Goal: Register for event/course

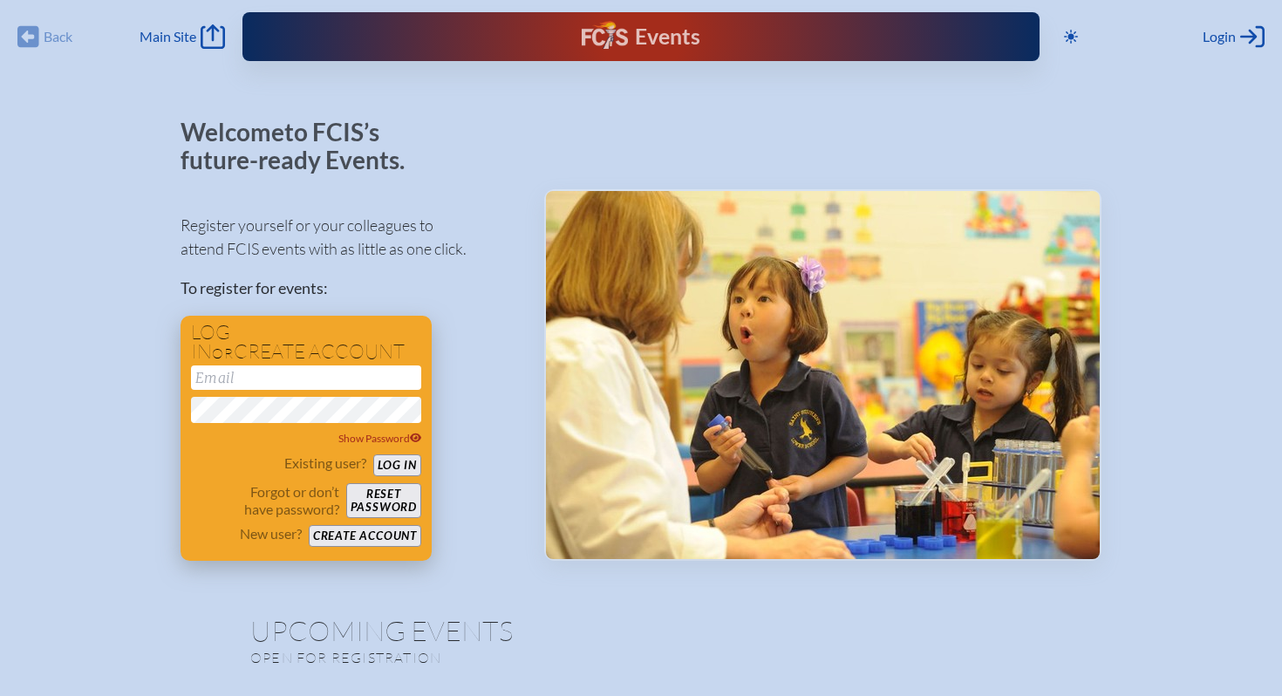
click at [323, 378] on input "email" at bounding box center [306, 377] width 230 height 24
type input "[EMAIL_ADDRESS][DOMAIN_NAME]"
click at [407, 463] on button "Log in" at bounding box center [397, 465] width 48 height 22
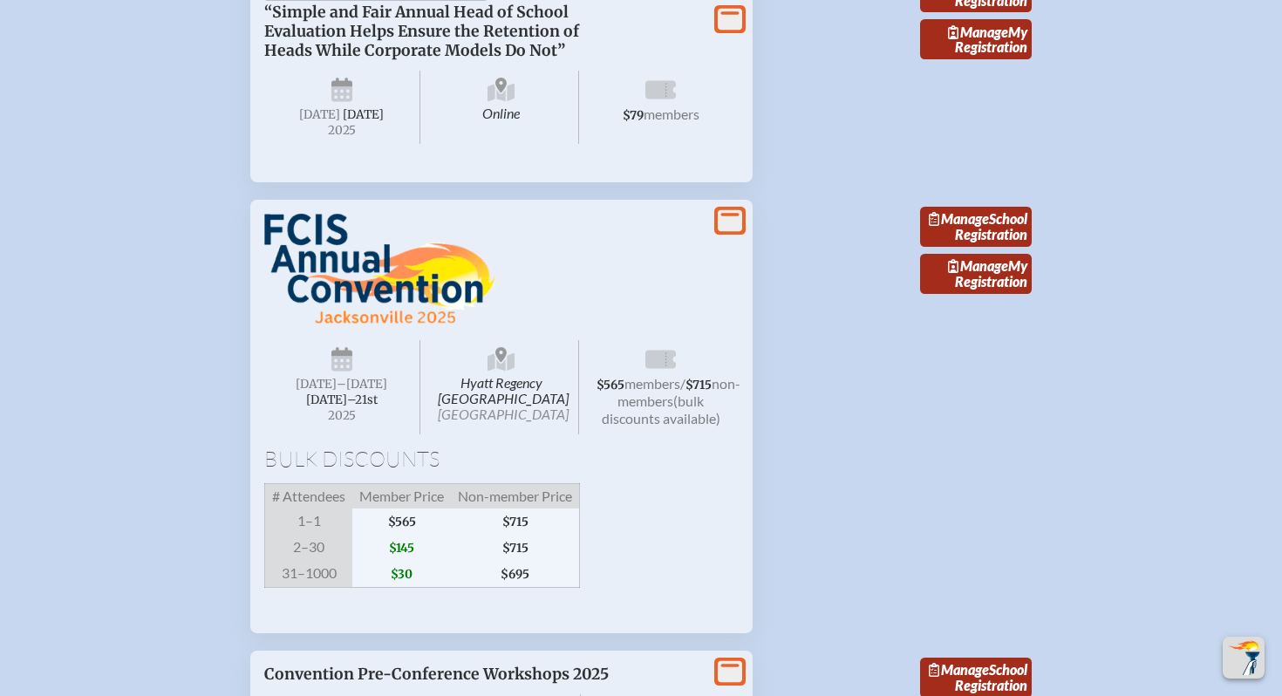
scroll to position [1668, 0]
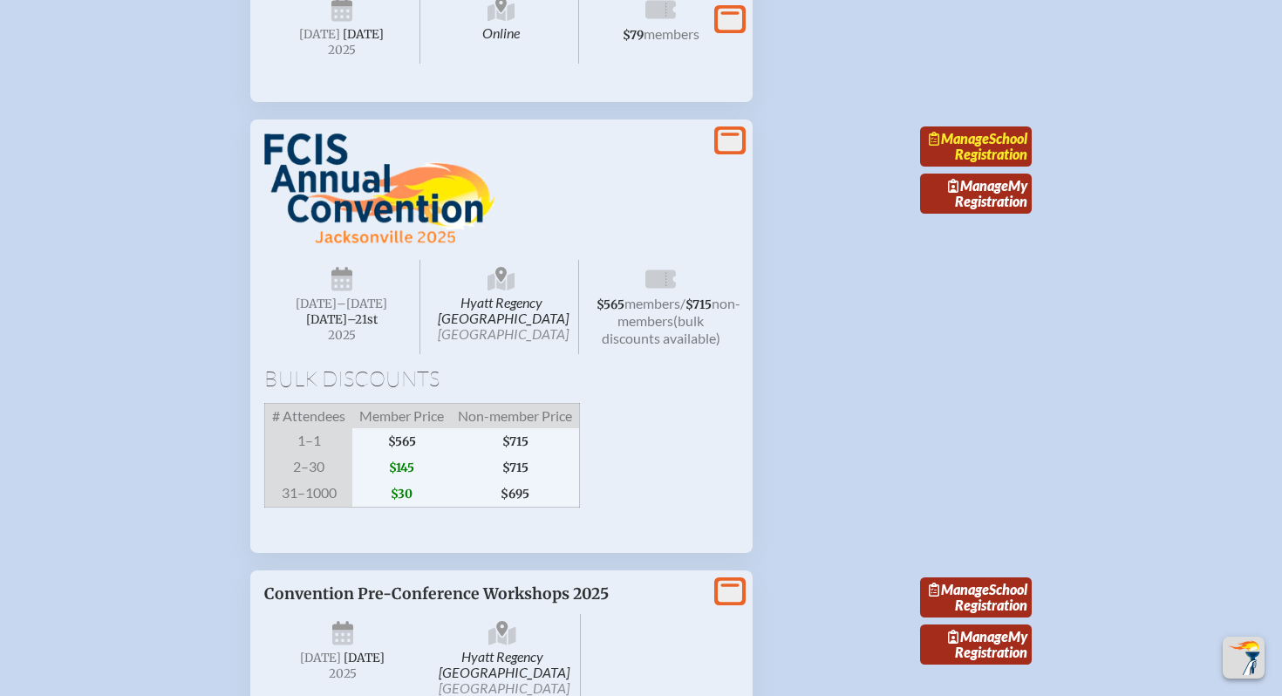
click at [998, 167] on link "Manage School Registration" at bounding box center [976, 146] width 112 height 40
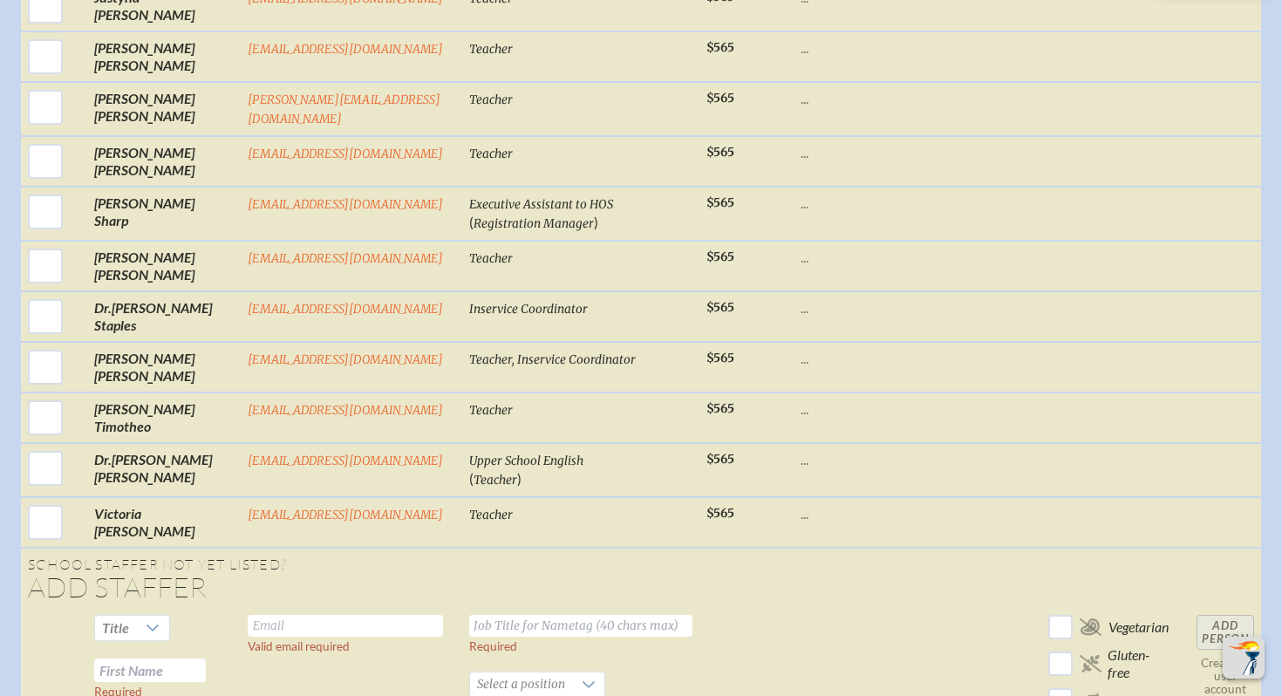
scroll to position [3623, 0]
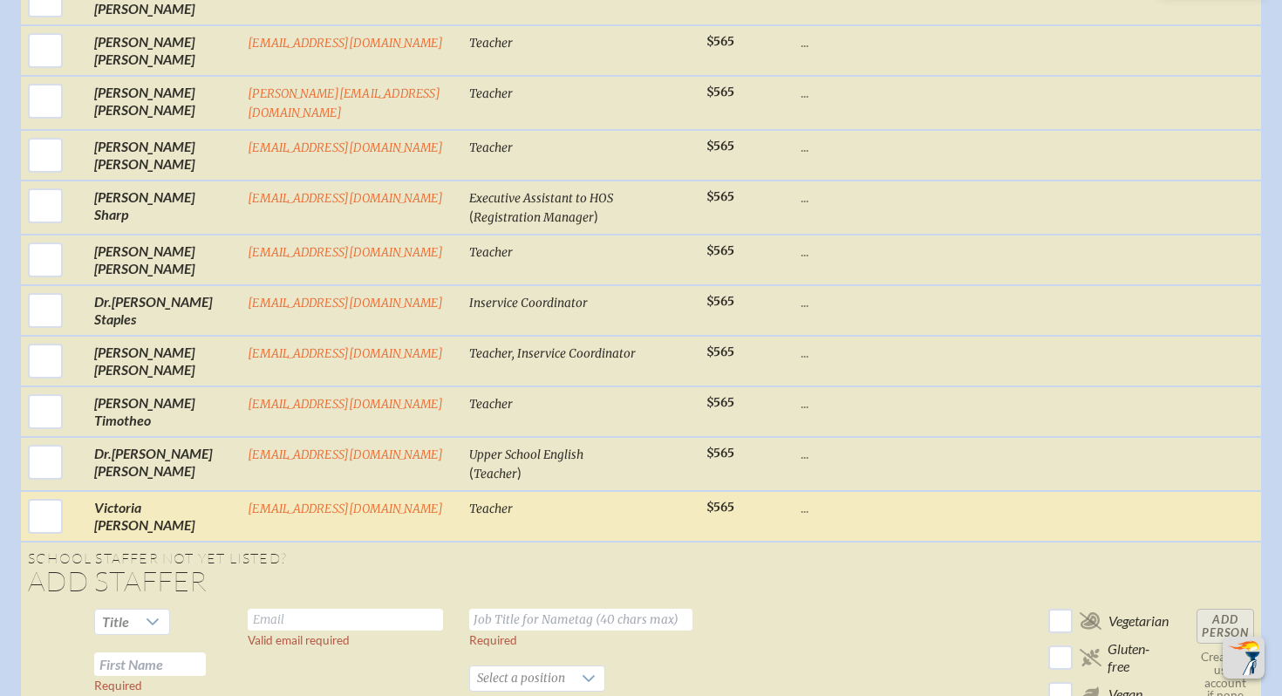
click at [800, 499] on p "..." at bounding box center [883, 507] width 166 height 17
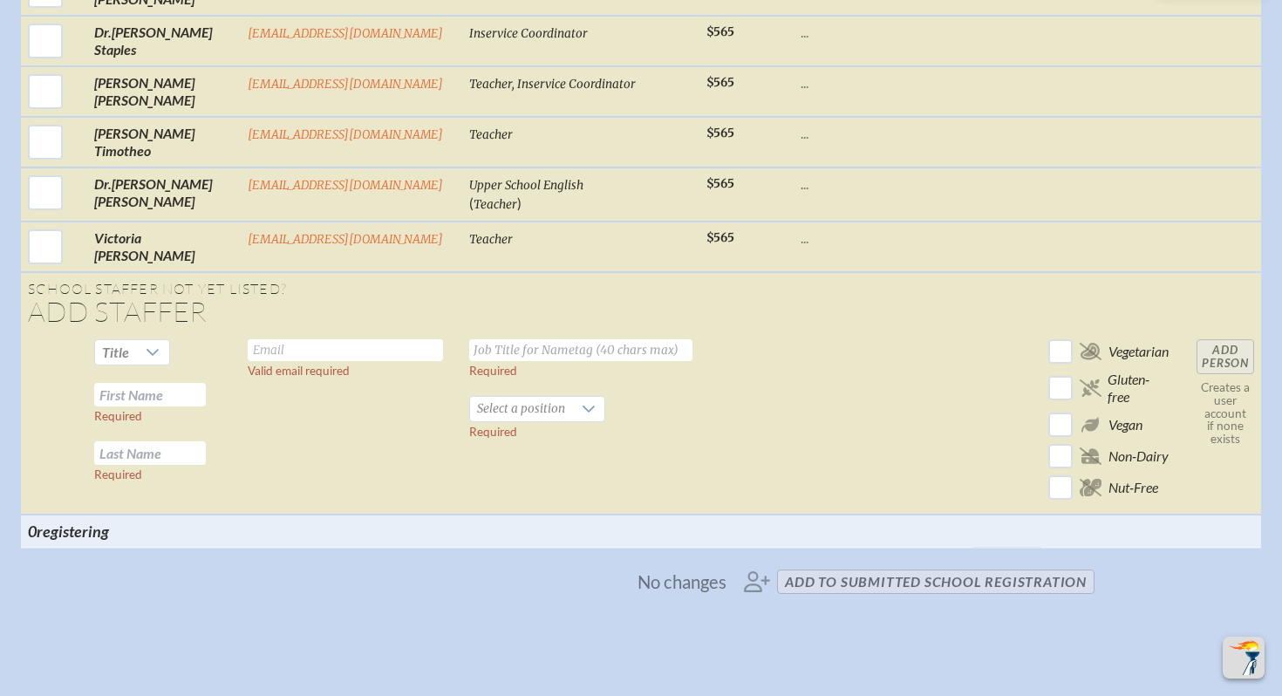
scroll to position [3892, 0]
click at [163, 341] on div at bounding box center [152, 353] width 33 height 24
click at [148, 355] on li "Mrs" at bounding box center [134, 362] width 75 height 24
click at [282, 340] on input "text" at bounding box center [345, 351] width 195 height 22
type input "tturner@seacrest.org"
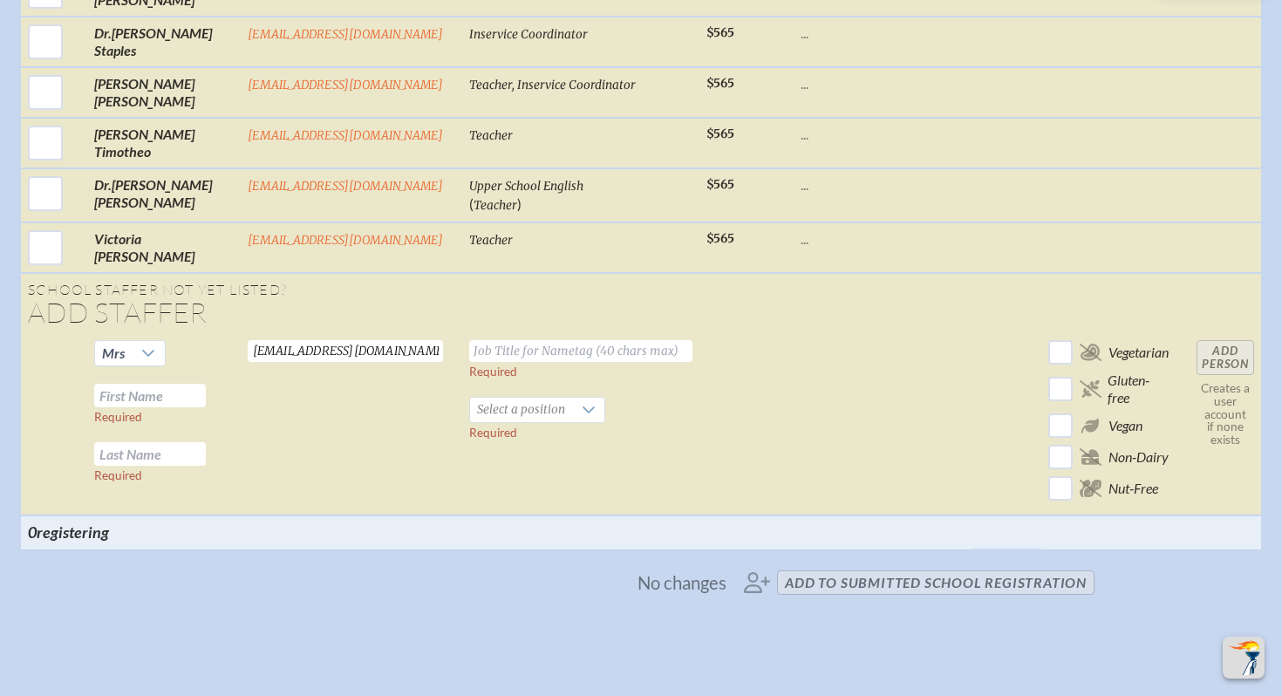
click at [478, 340] on input "text" at bounding box center [580, 351] width 223 height 22
type input "C"
type input "L"
click at [504, 398] on span "Select a position" at bounding box center [521, 410] width 102 height 24
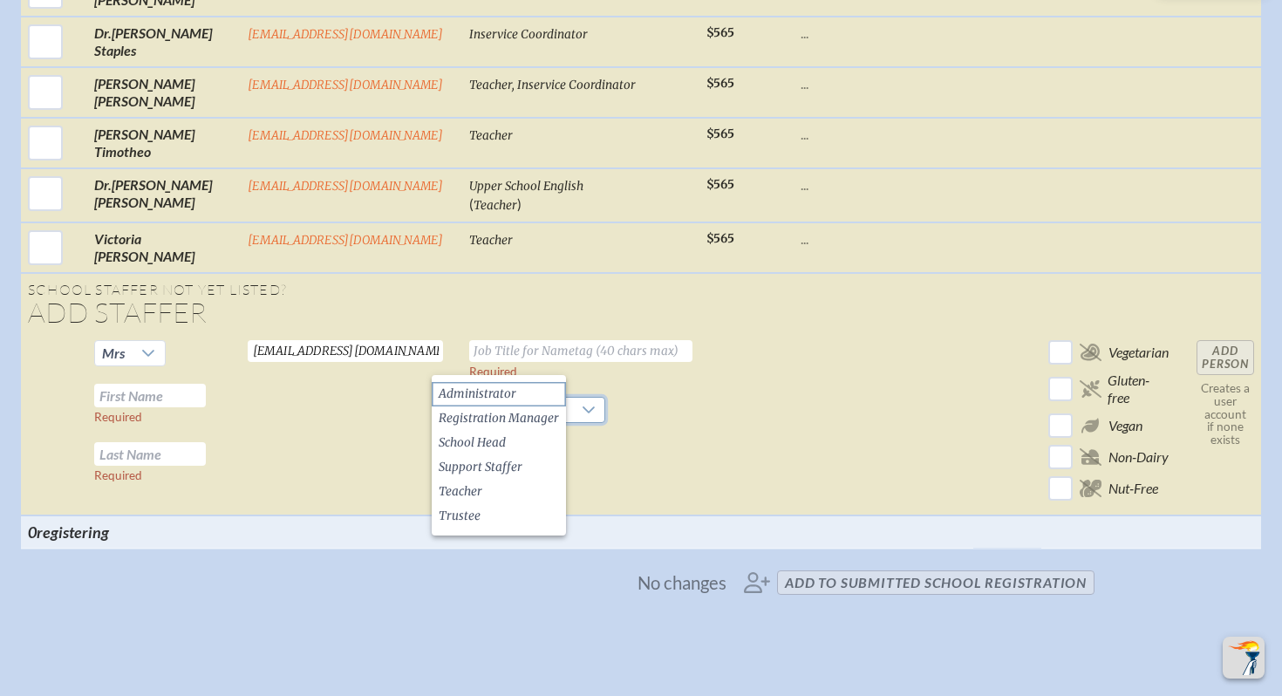
click at [495, 393] on span "Administrator" at bounding box center [478, 393] width 78 height 17
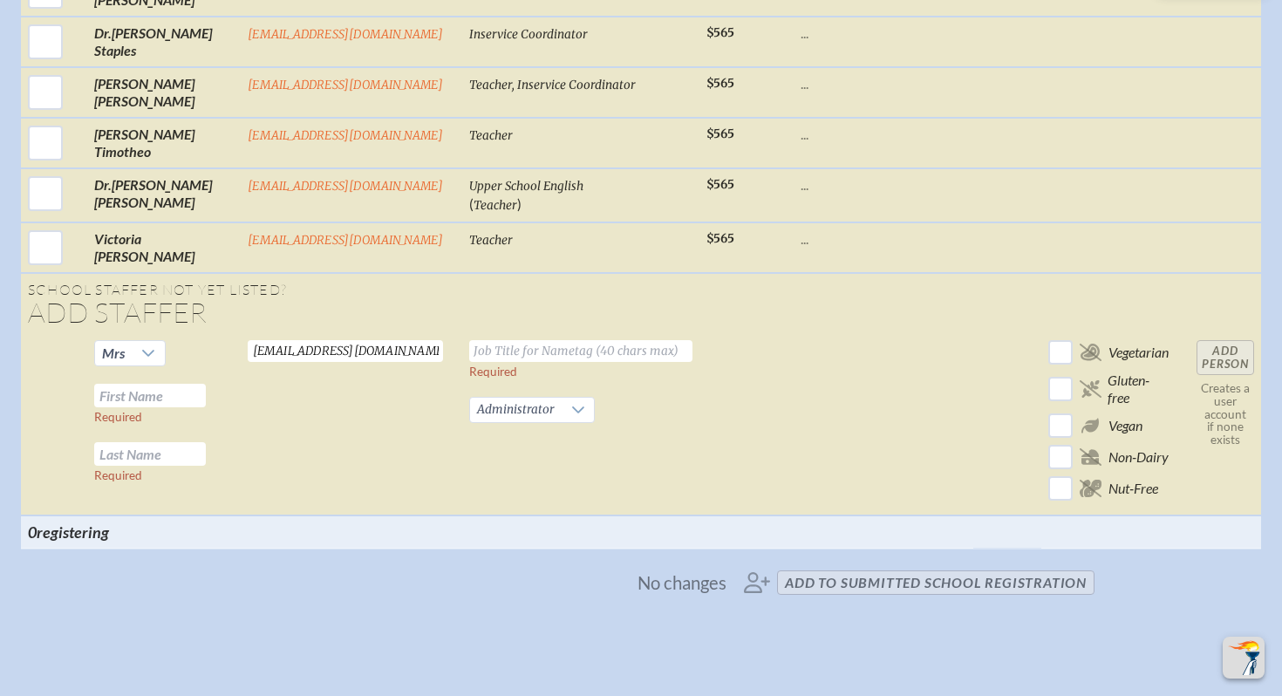
click at [515, 340] on input "text" at bounding box center [580, 351] width 223 height 22
type input "LS Head & Co-Head of School"
click at [157, 384] on input "text" at bounding box center [150, 396] width 112 height 24
type input "Tyra"
type input "Turner"
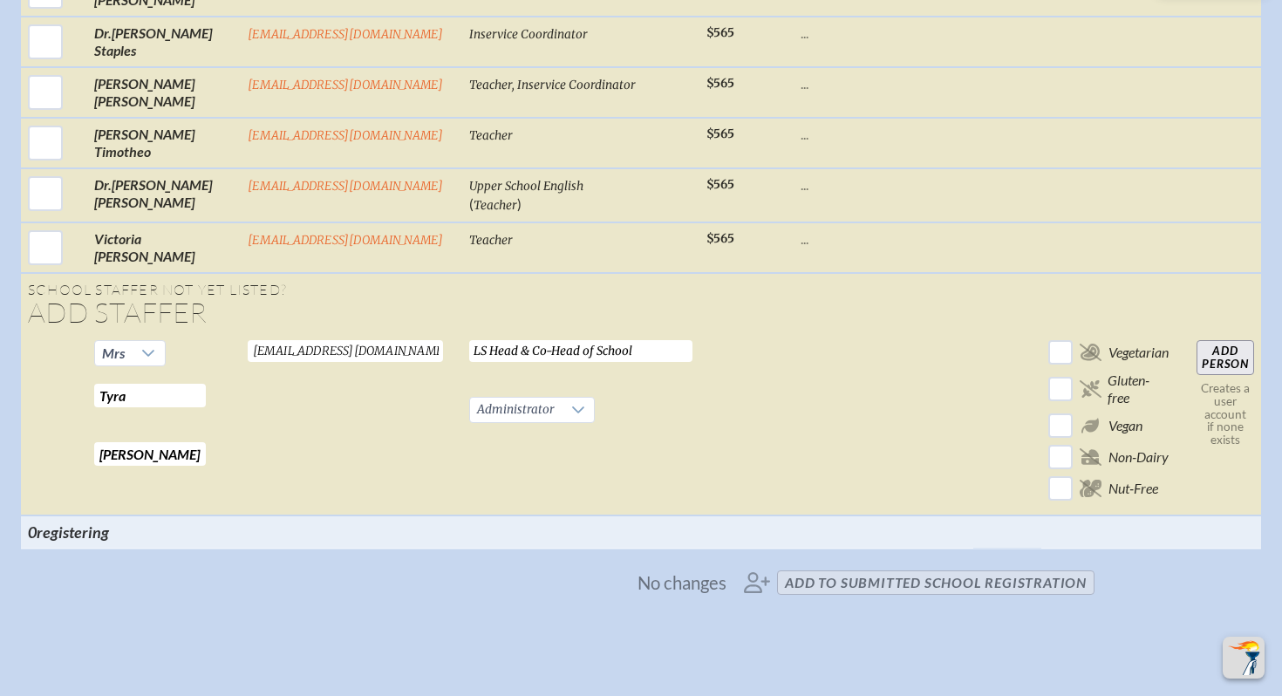
click at [787, 563] on span "No changes add to submitted School Registration" at bounding box center [640, 582] width 921 height 38
click at [954, 563] on span "No changes add to submitted School Registration" at bounding box center [640, 582] width 921 height 38
click at [796, 563] on span "No changes add to submitted School Registration" at bounding box center [640, 582] width 921 height 38
click at [771, 563] on span "No changes add to submitted School Registration" at bounding box center [640, 582] width 921 height 38
click at [1223, 340] on input "Add Person" at bounding box center [1225, 357] width 58 height 35
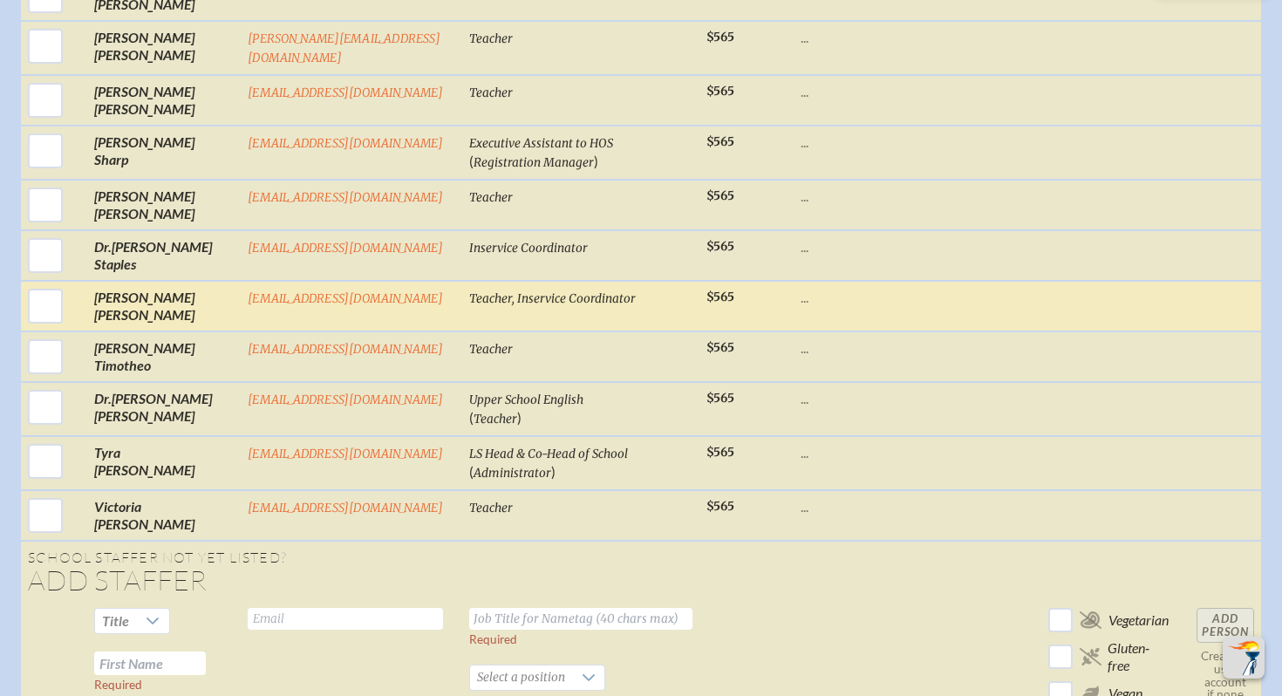
scroll to position [3644, 0]
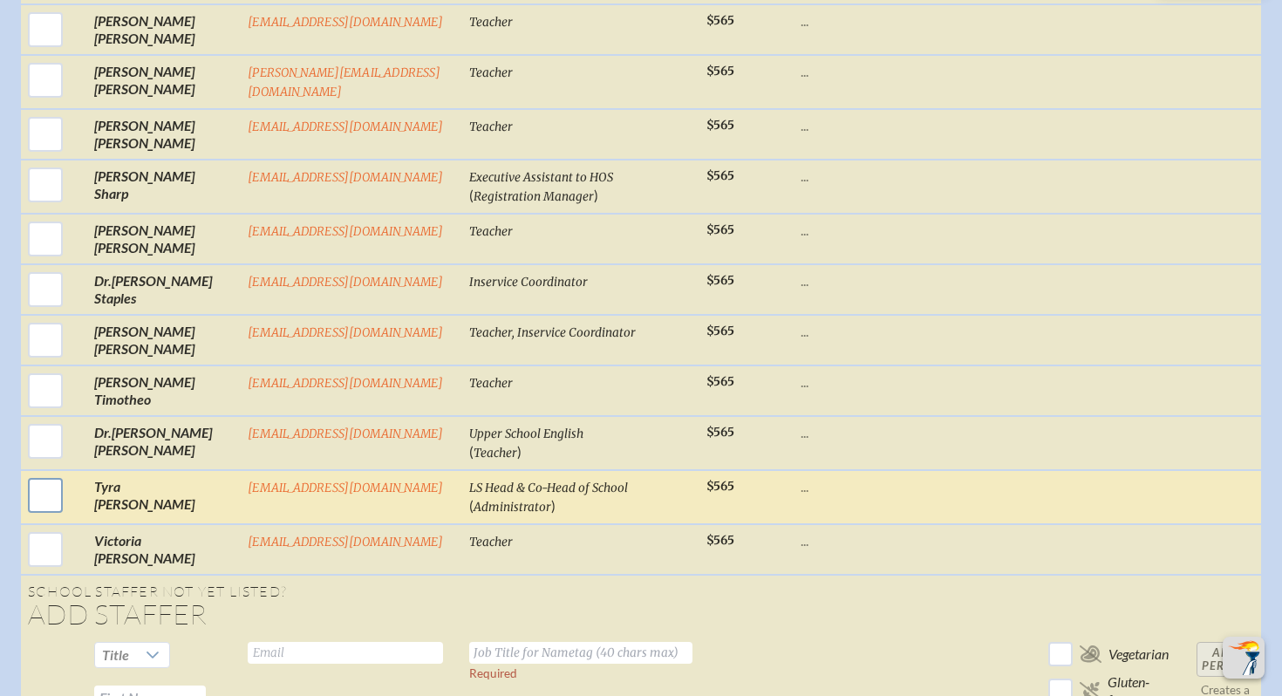
click at [40, 473] on input "checkbox" at bounding box center [46, 495] width 44 height 44
checkbox input "true"
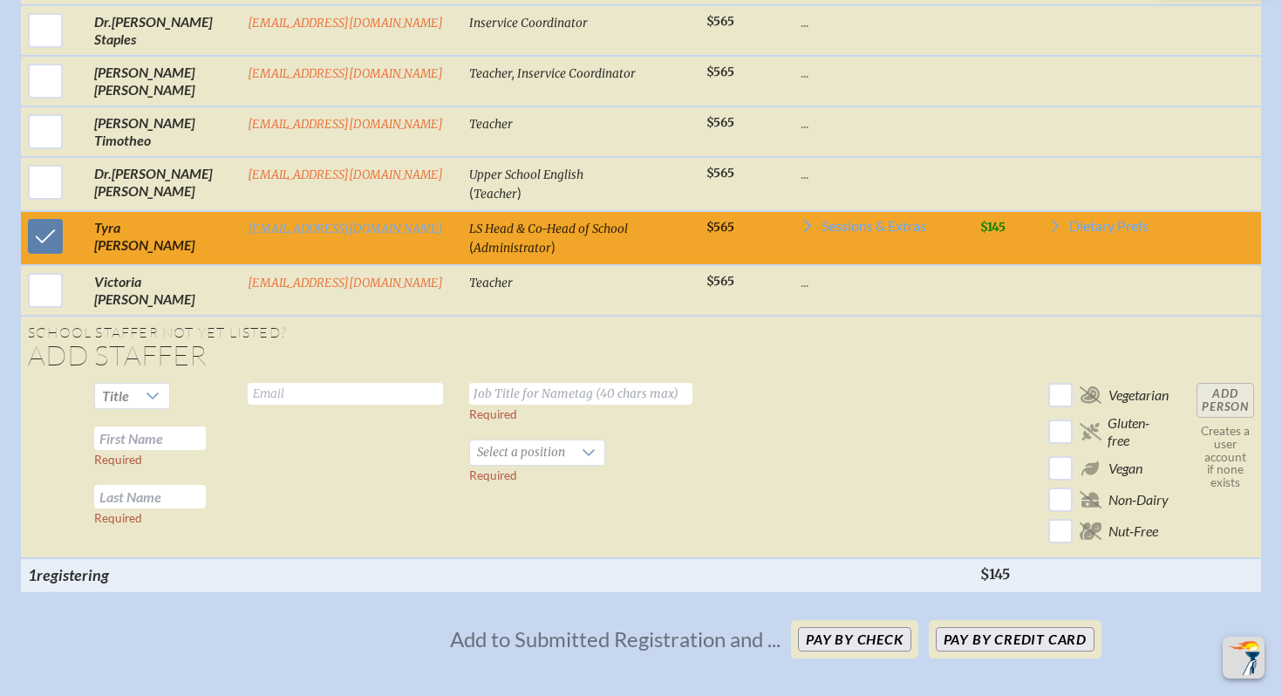
scroll to position [3900, 0]
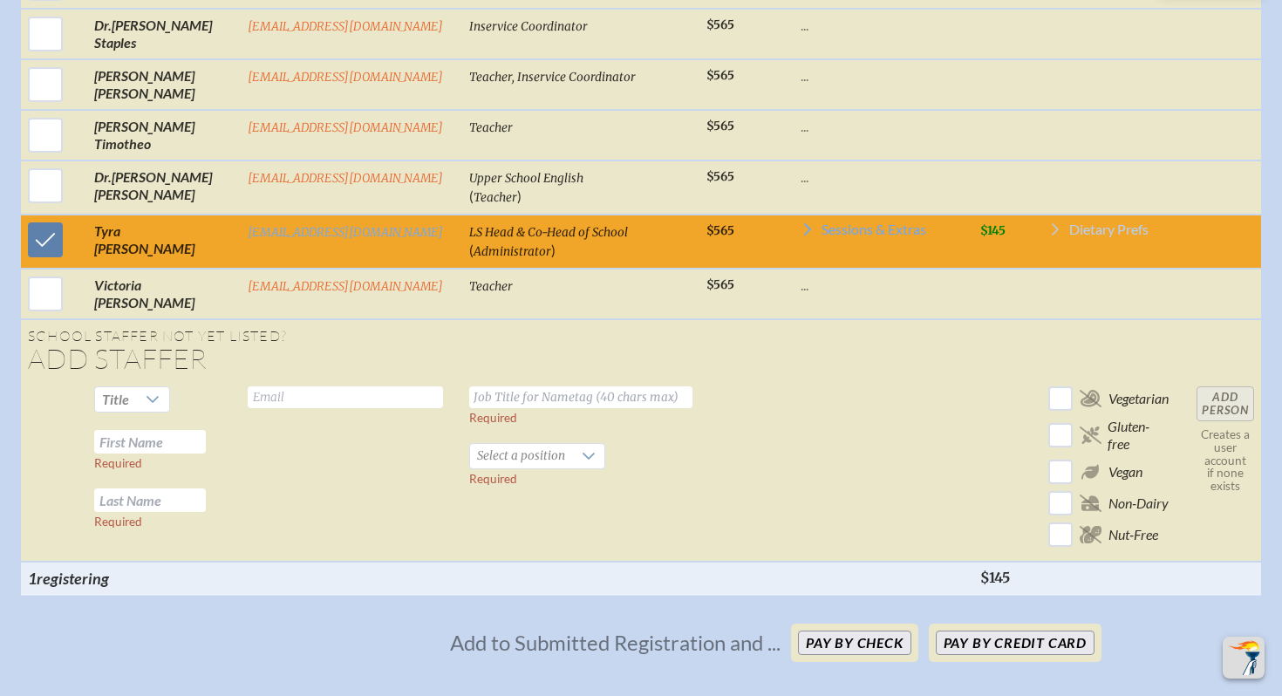
click at [1051, 223] on icon at bounding box center [1054, 229] width 7 height 12
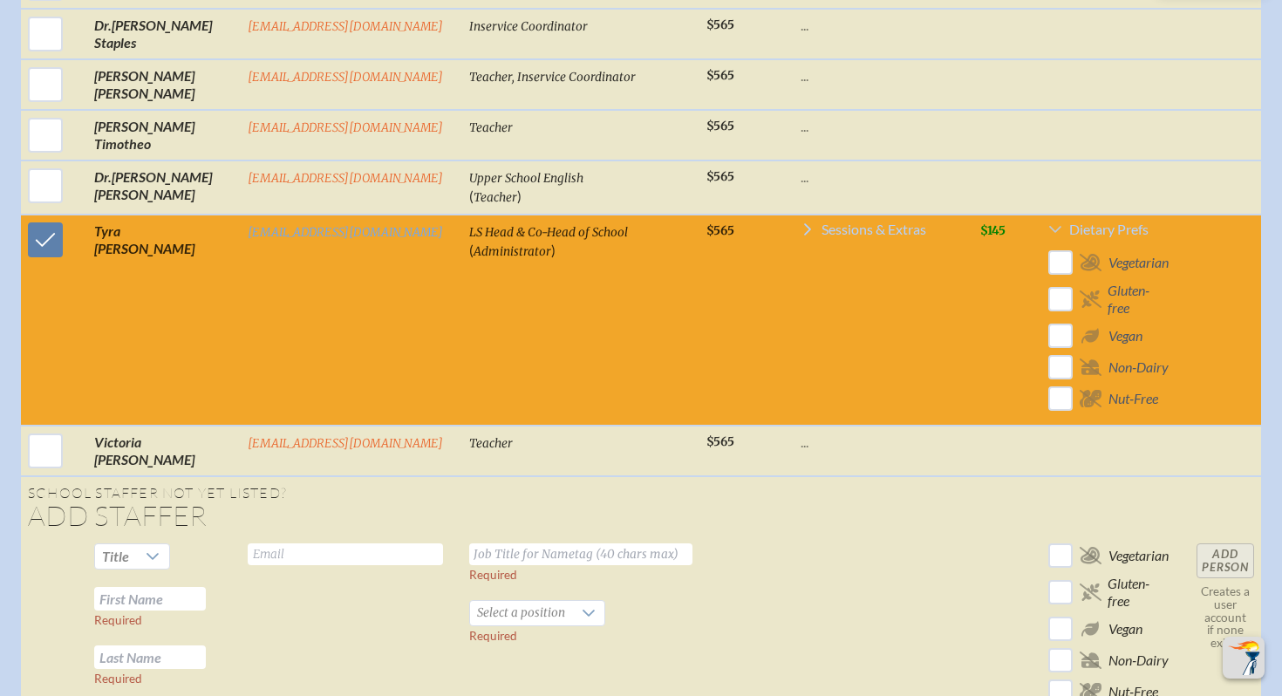
click at [821, 222] on span "Sessions & Extras" at bounding box center [873, 229] width 105 height 14
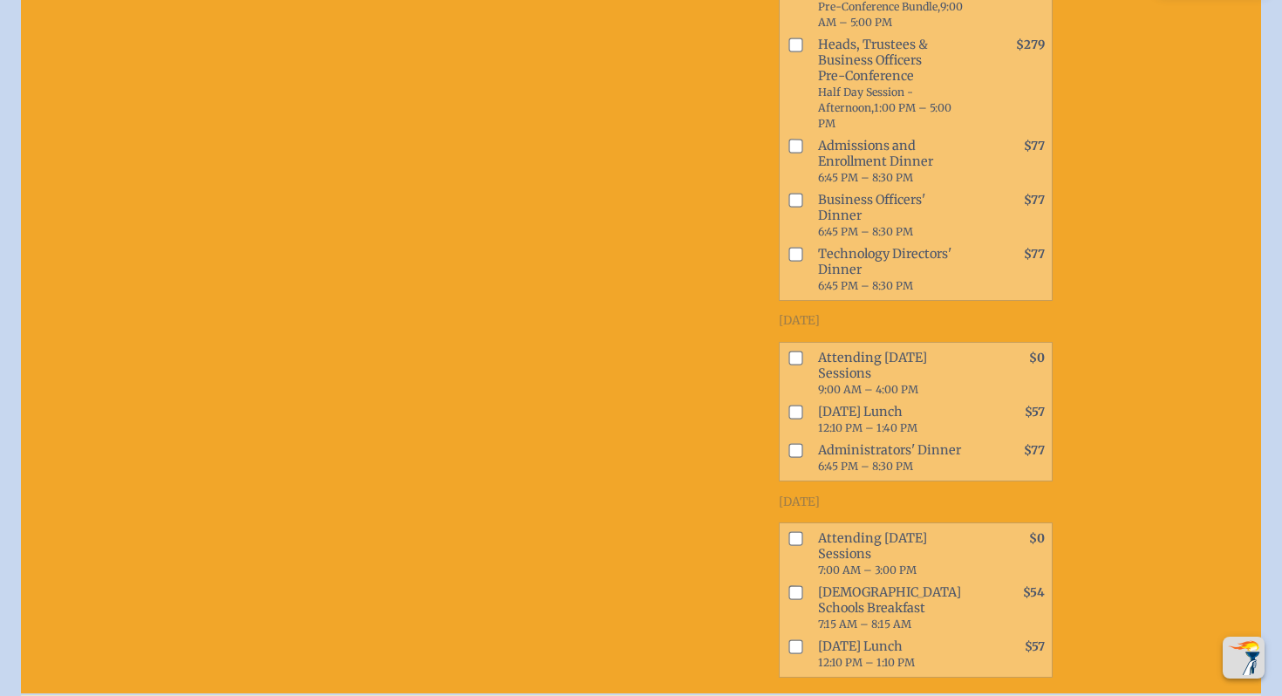
scroll to position [4512, 0]
click at [788, 365] on input "checkbox" at bounding box center [795, 358] width 14 height 14
checkbox input "true"
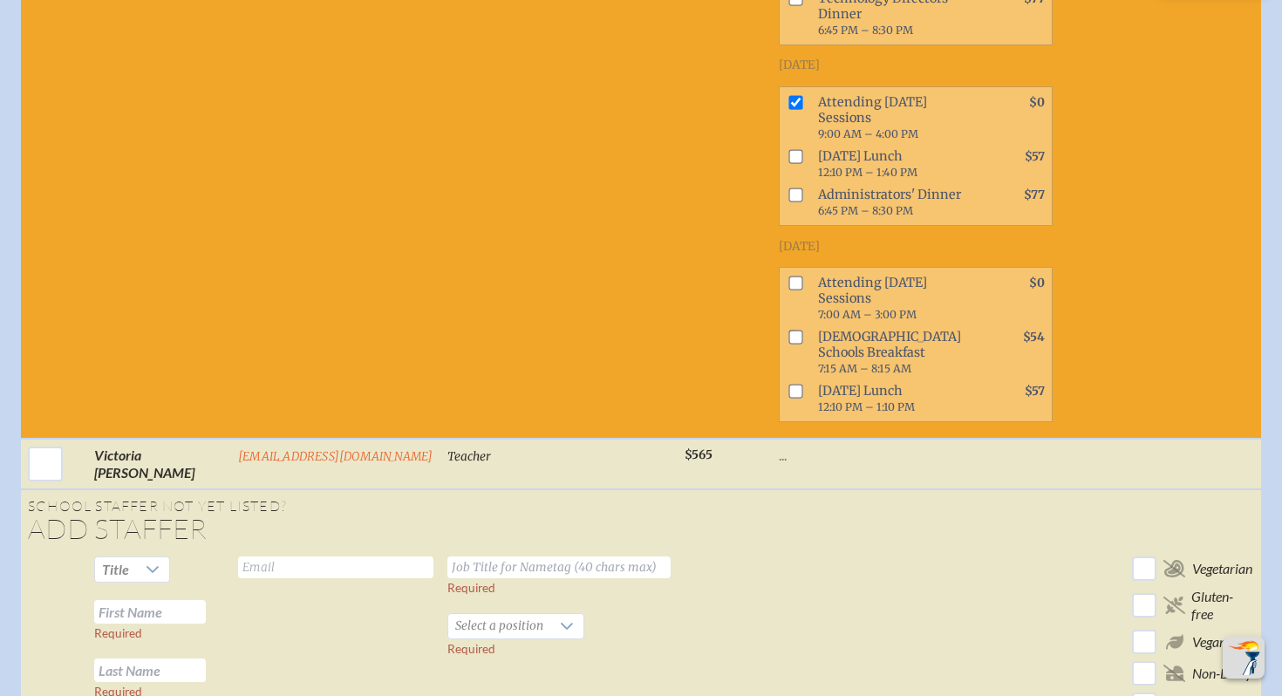
scroll to position [4766, 0]
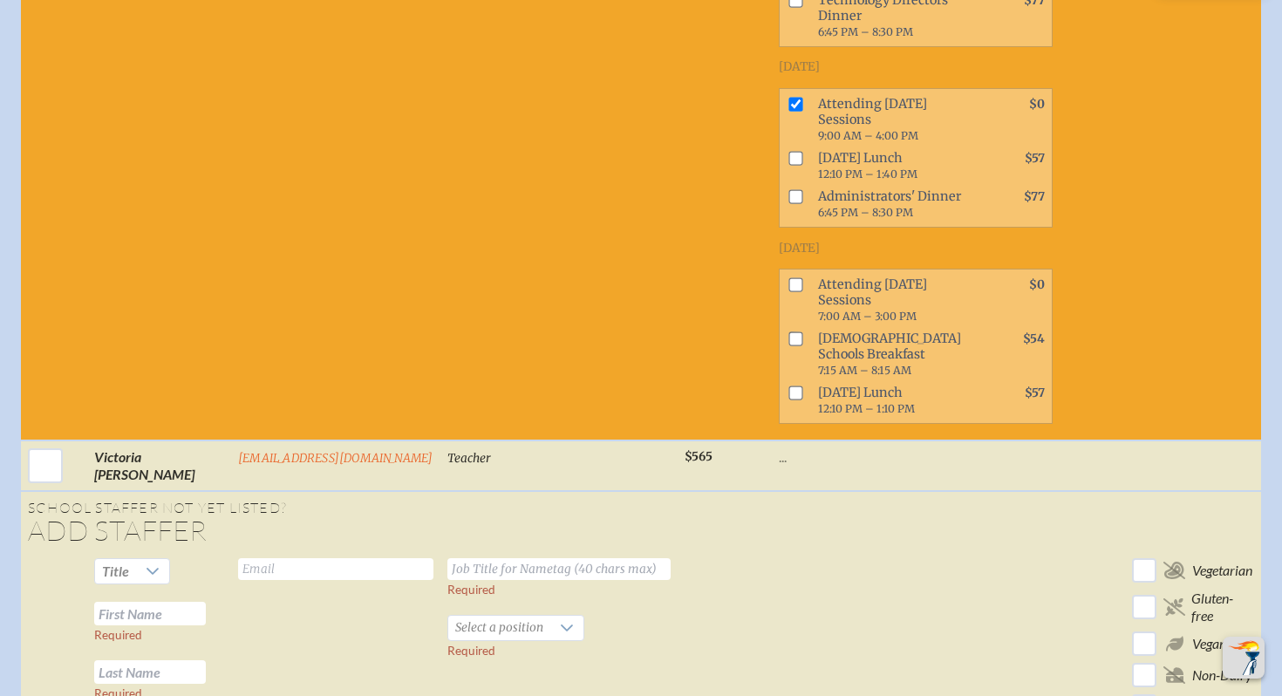
click at [788, 292] on input "checkbox" at bounding box center [795, 285] width 14 height 14
checkbox input "true"
click at [779, 185] on span at bounding box center [791, 165] width 24 height 38
click at [788, 165] on input "checkbox" at bounding box center [795, 158] width 14 height 14
checkbox input "true"
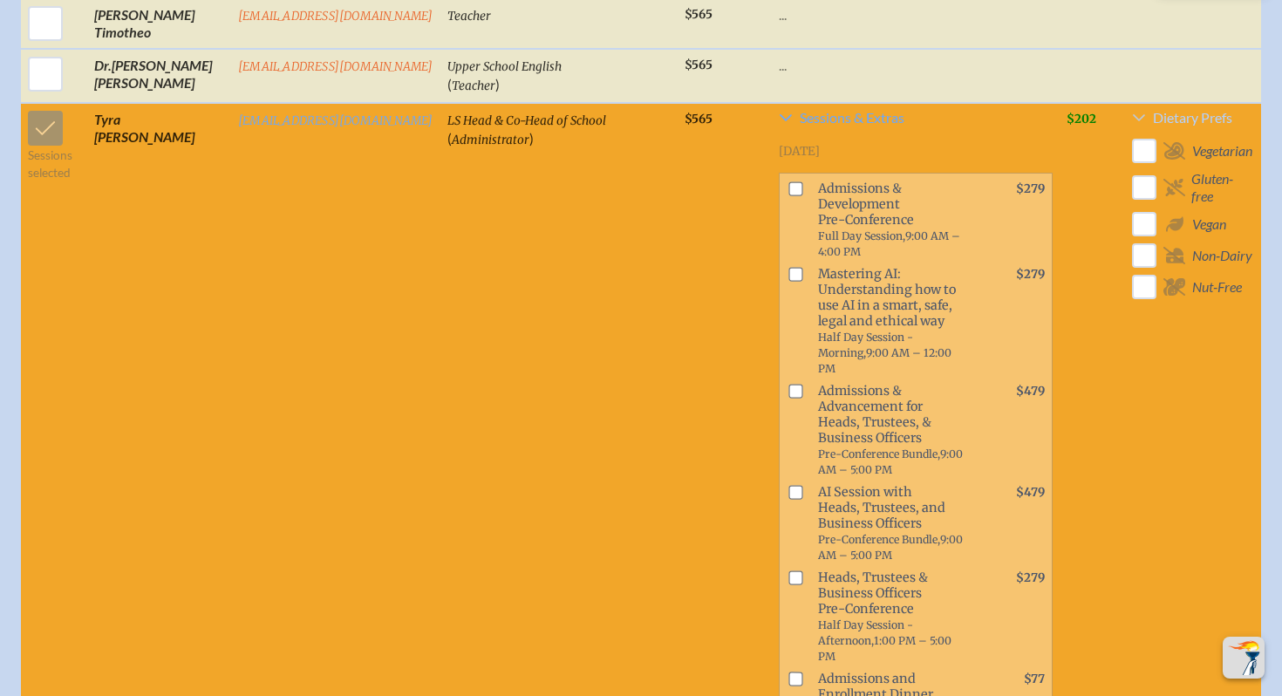
scroll to position [3975, 0]
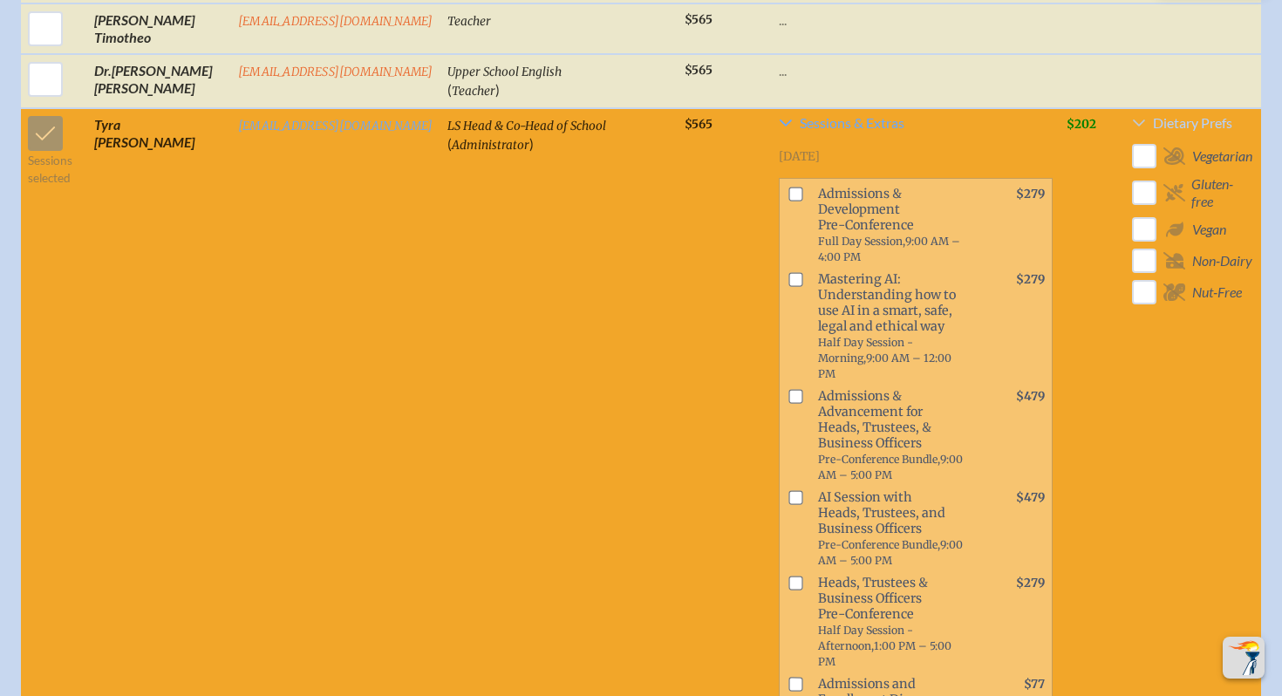
click at [788, 187] on input "checkbox" at bounding box center [795, 194] width 14 height 14
checkbox input "true"
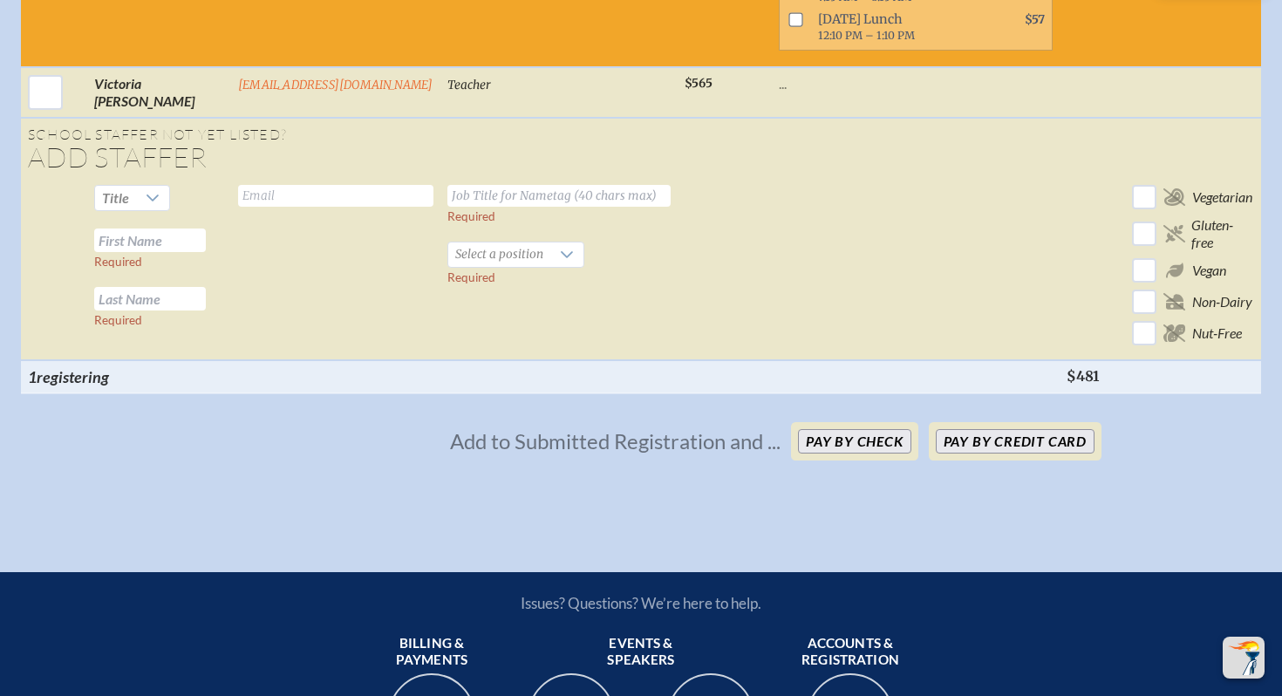
scroll to position [5140, 0]
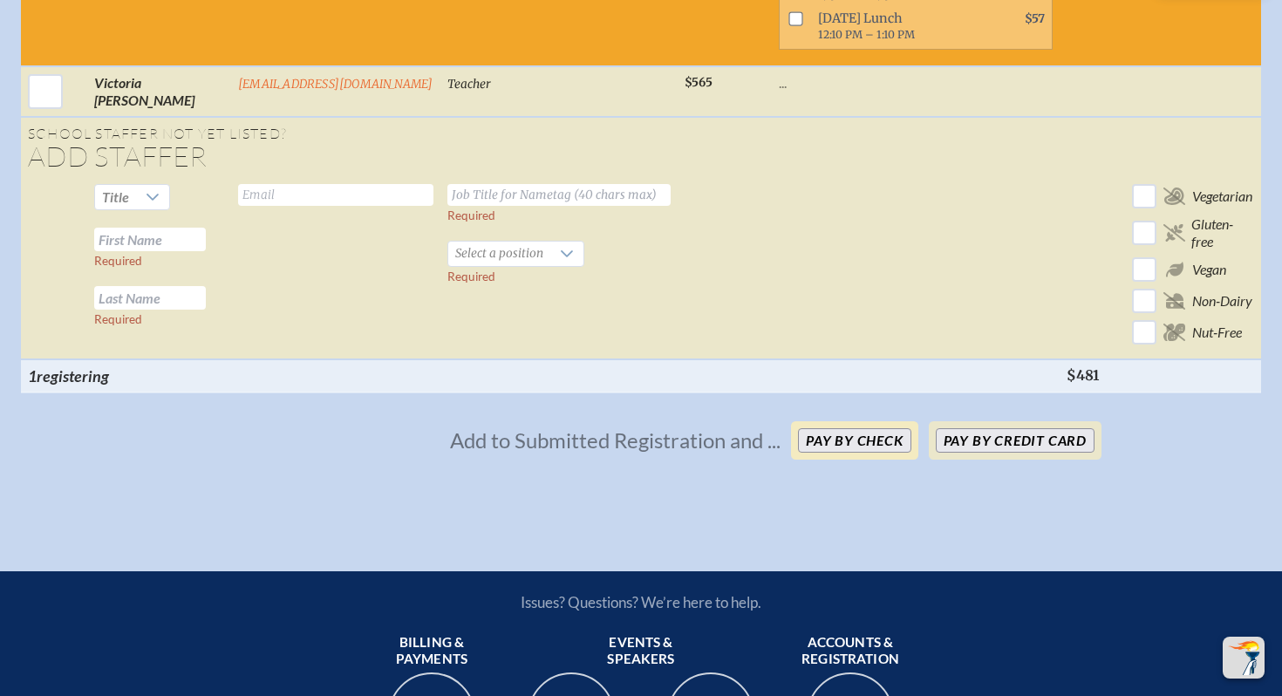
click at [843, 452] on button "Pay by Check" at bounding box center [854, 440] width 113 height 24
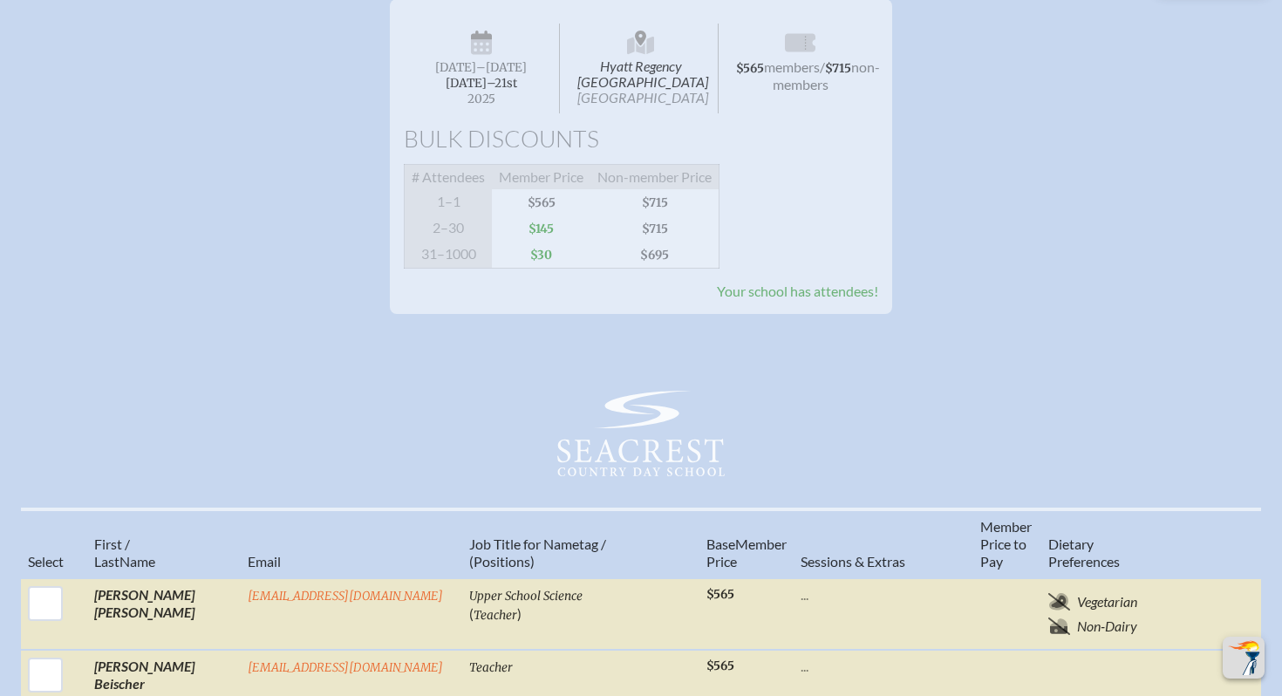
scroll to position [0, 0]
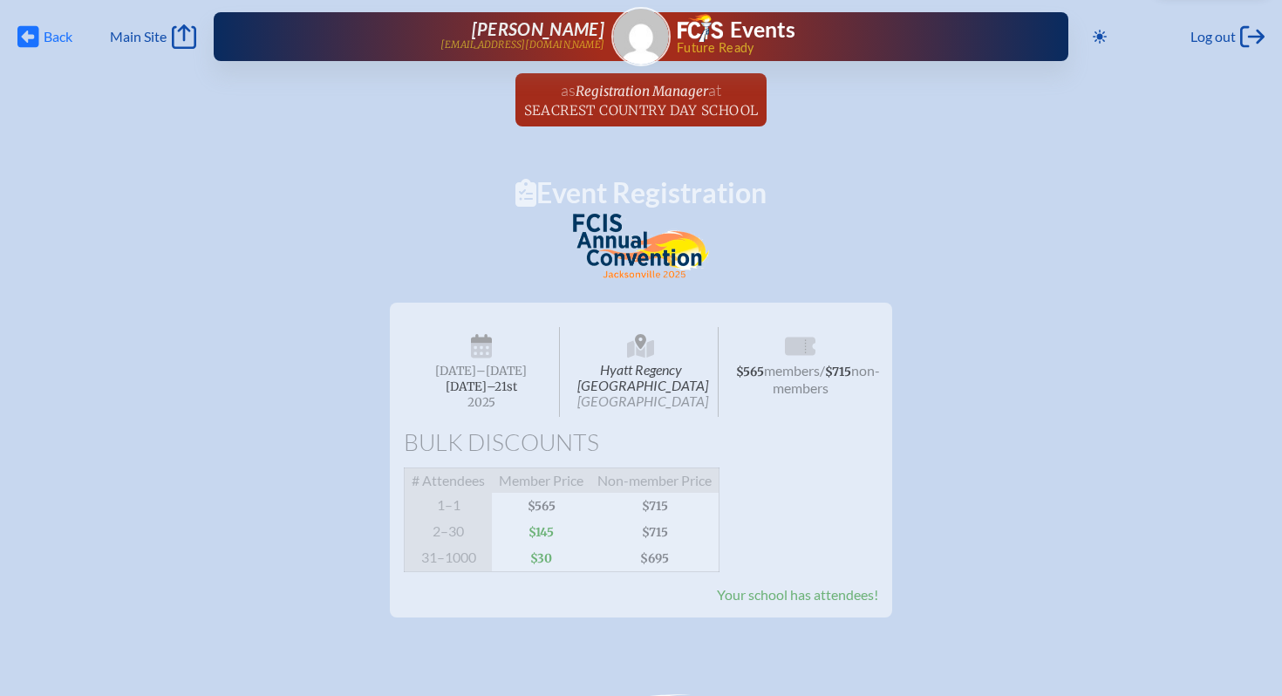
click at [24, 37] on icon "Back" at bounding box center [28, 36] width 22 height 24
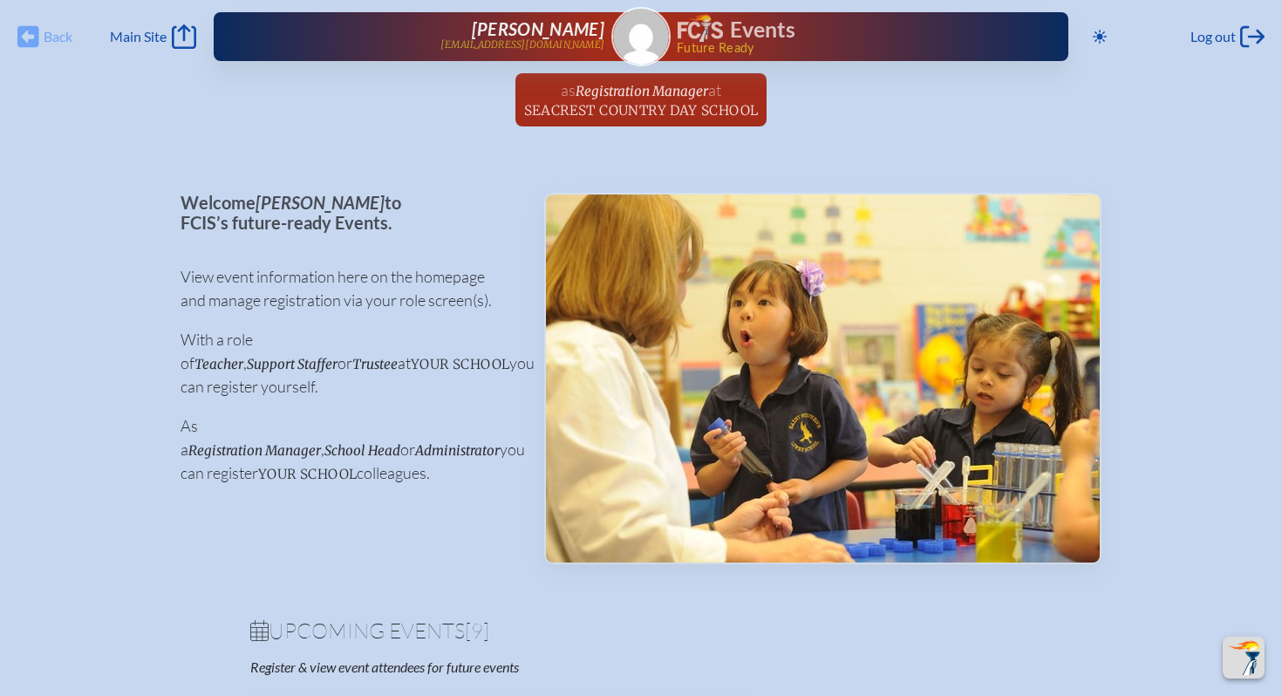
scroll to position [1668, 0]
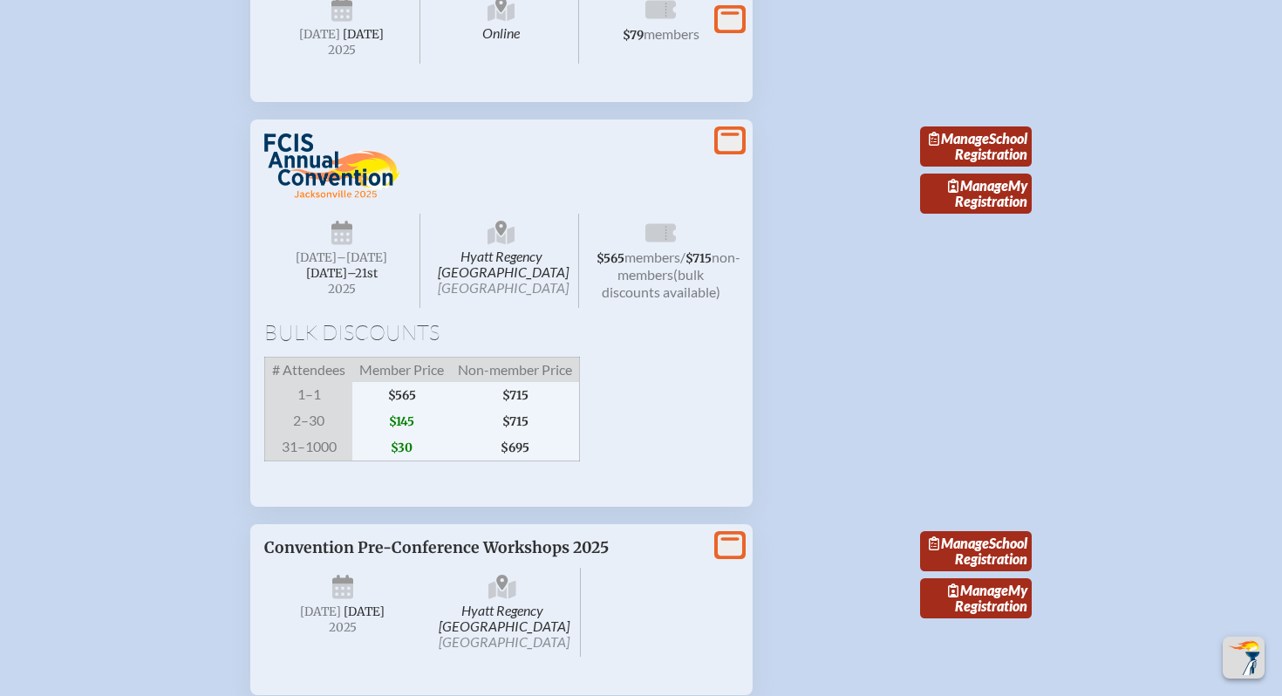
click at [504, 248] on icon at bounding box center [501, 235] width 28 height 28
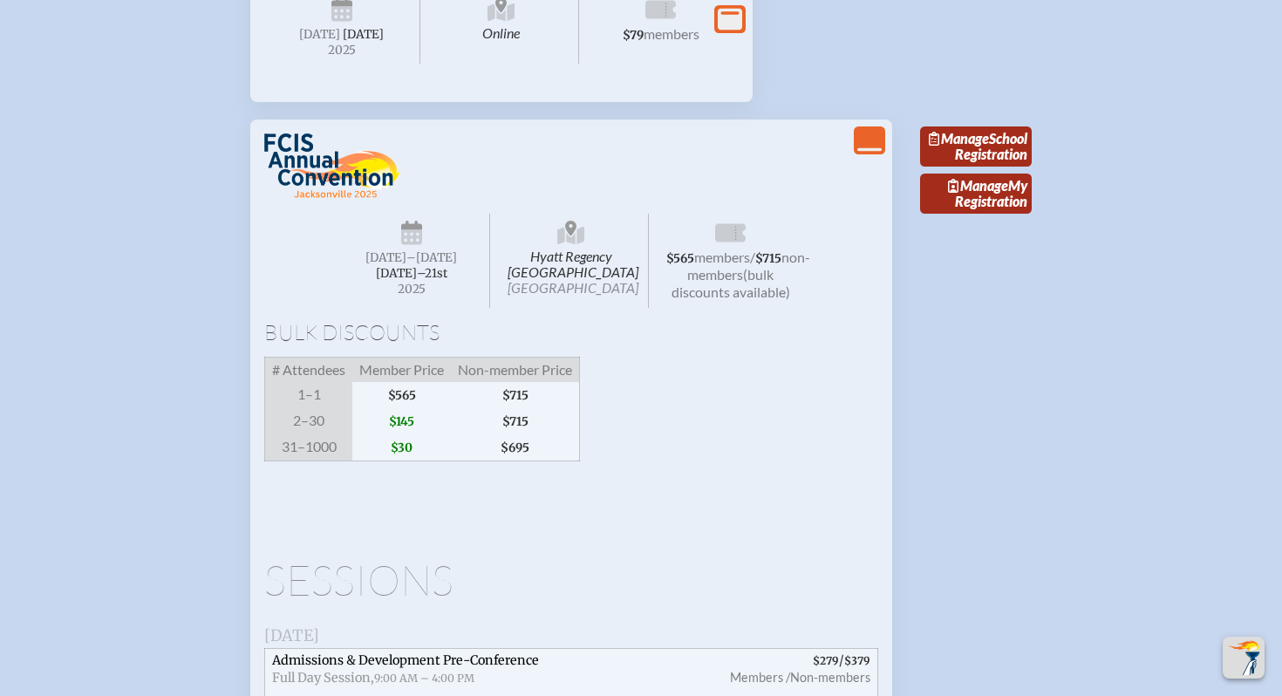
click at [582, 308] on span "Hyatt Regency Jacksonville Riverfront Jacksonville" at bounding box center [571, 261] width 156 height 94
click at [575, 296] on span "[GEOGRAPHIC_DATA]" at bounding box center [572, 287] width 131 height 17
click at [564, 248] on icon at bounding box center [571, 235] width 28 height 28
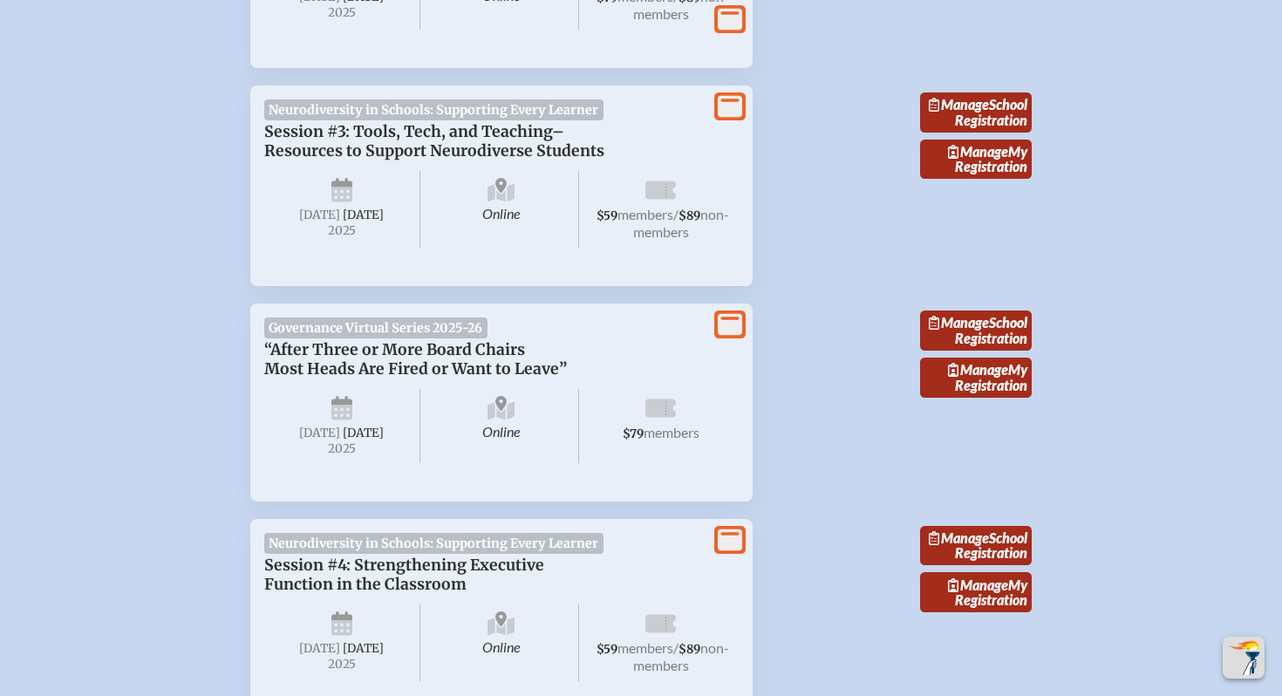
scroll to position [818, 0]
click at [492, 201] on icon at bounding box center [501, 192] width 28 height 18
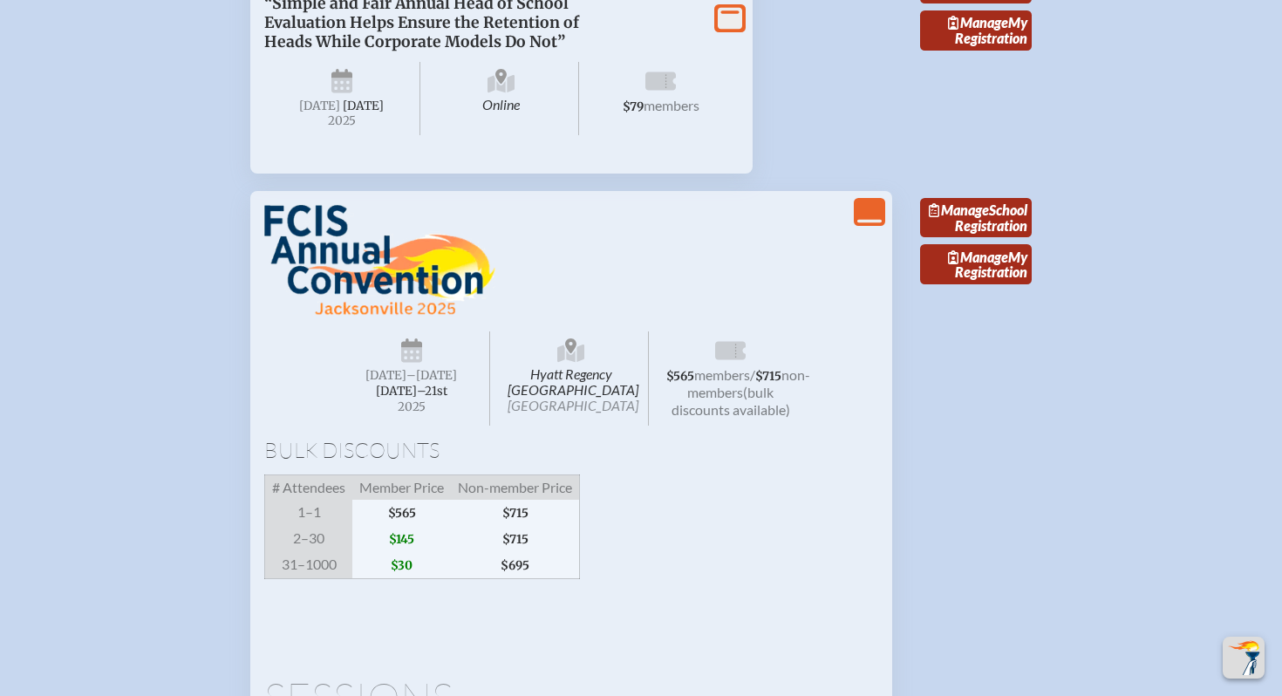
scroll to position [2469, 0]
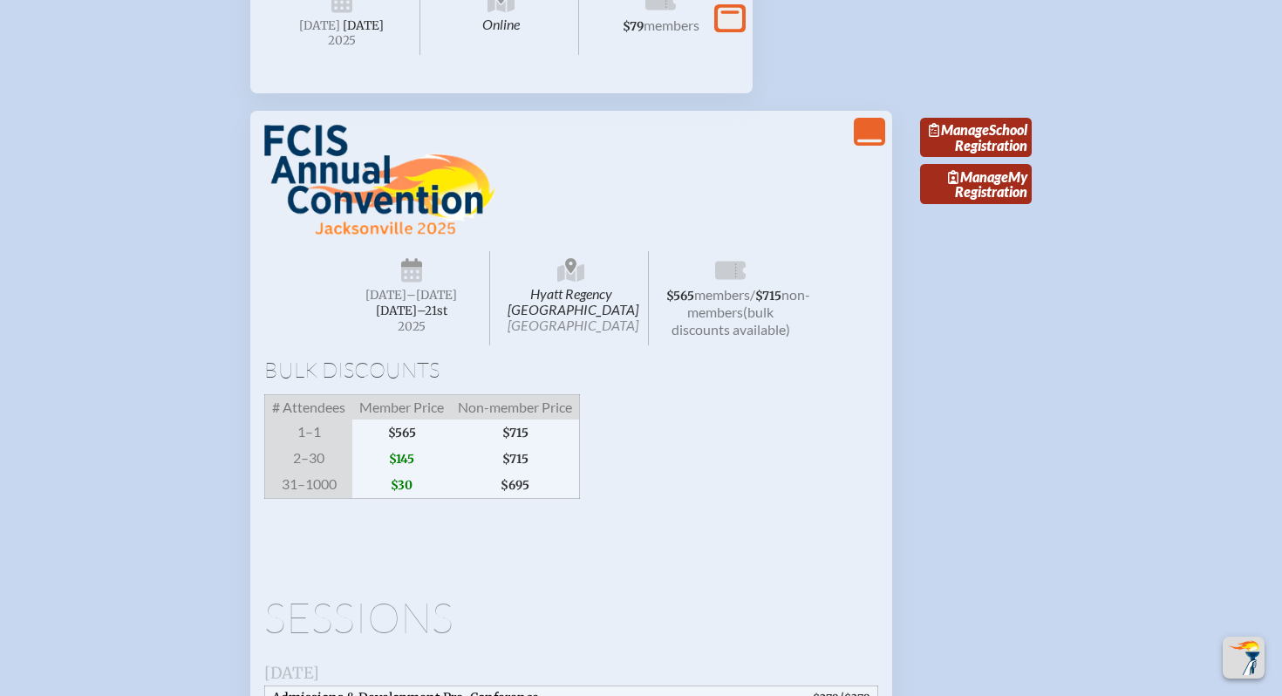
click at [566, 258] on icon at bounding box center [571, 272] width 28 height 28
click at [863, 144] on icon "View Less" at bounding box center [869, 131] width 24 height 24
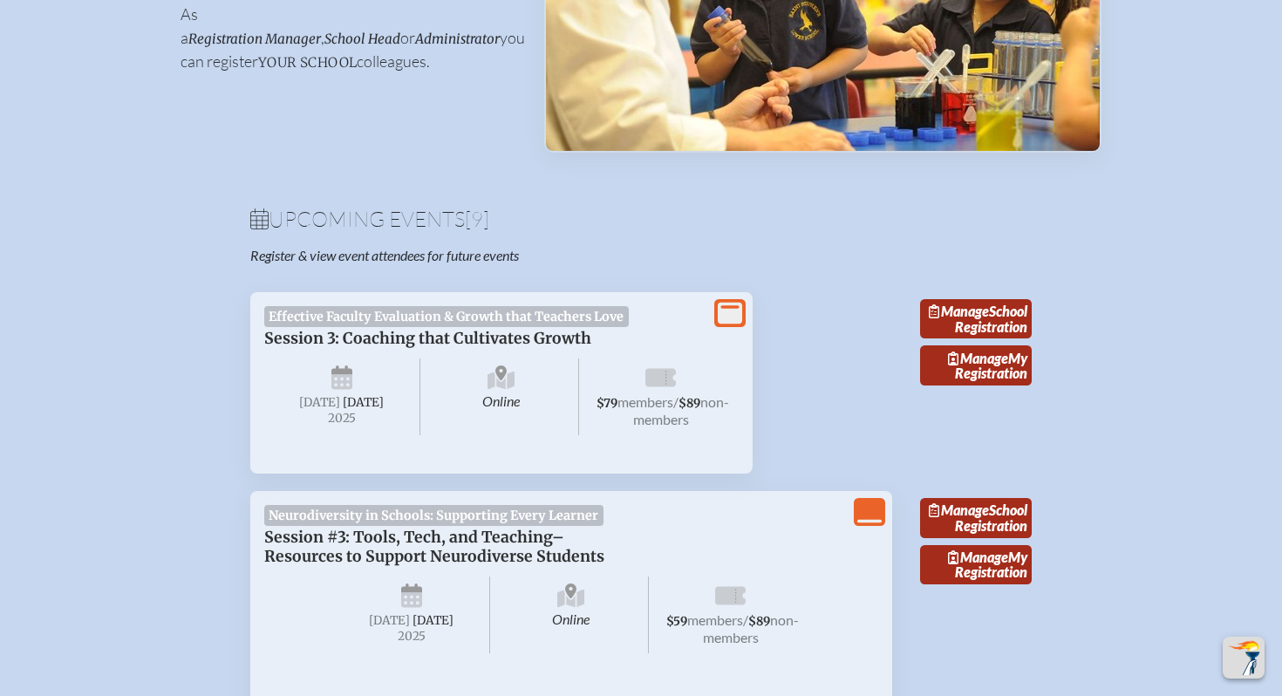
scroll to position [0, 0]
